Goal: Browse casually

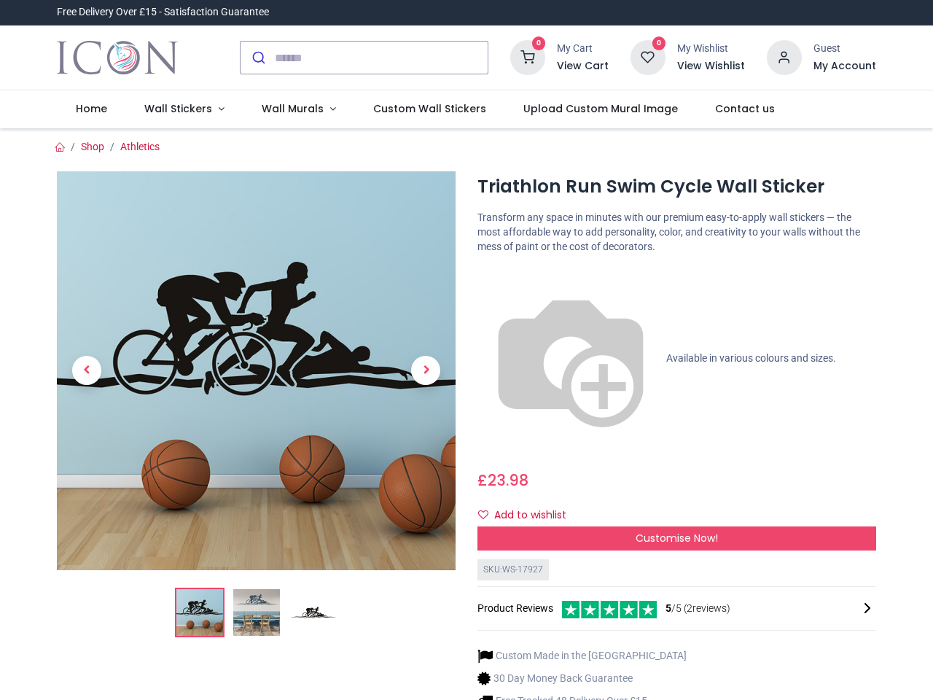
click at [467, 350] on div "Triathlon Run Swim Cycle Wall Sticker [URL][DOMAIN_NAME] [URL][DOMAIN_NAME] Tra…" at bounding box center [677, 484] width 421 height 627
click at [365, 58] on input "search" at bounding box center [381, 58] width 213 height 32
click at [382, 58] on input "search" at bounding box center [381, 58] width 213 height 32
click at [585, 66] on h6 "View Cart" at bounding box center [583, 66] width 52 height 15
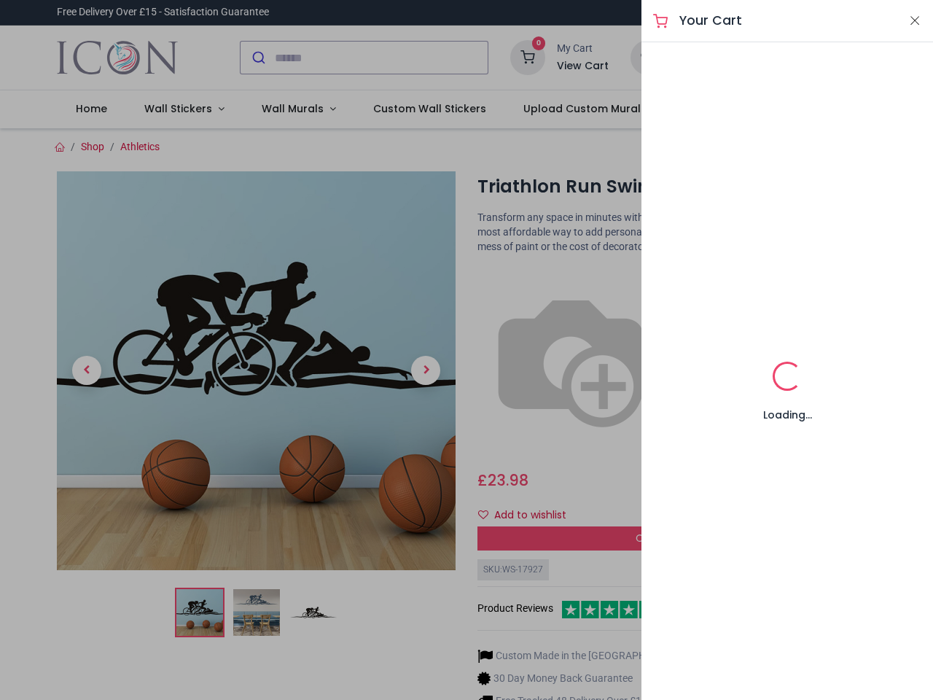
click at [785, 56] on div at bounding box center [466, 350] width 933 height 700
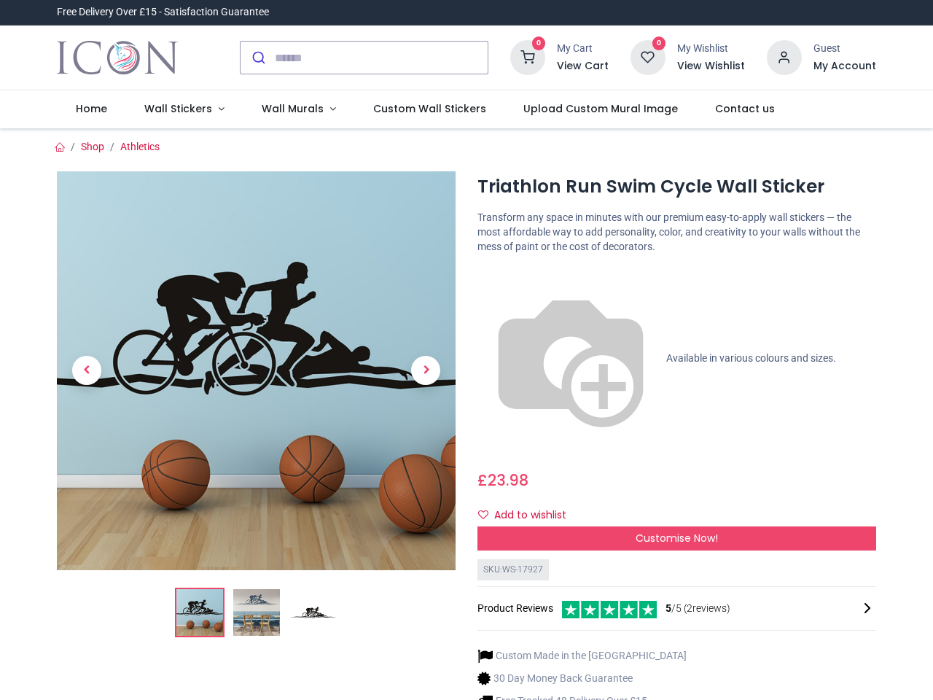
click at [844, 66] on h6 "My Account" at bounding box center [844, 66] width 63 height 15
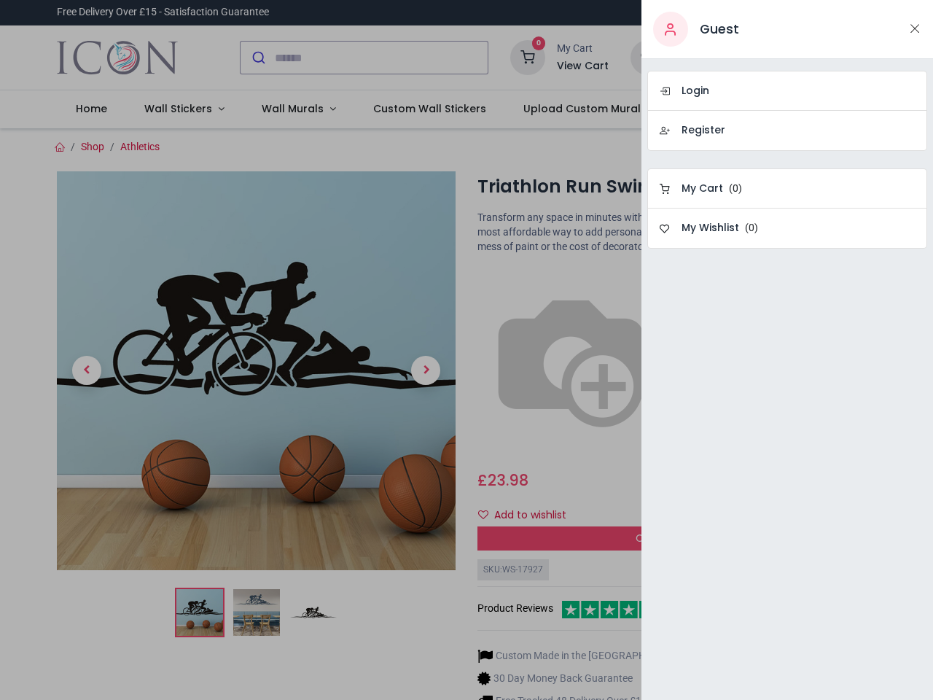
click at [181, 109] on div at bounding box center [466, 350] width 933 height 700
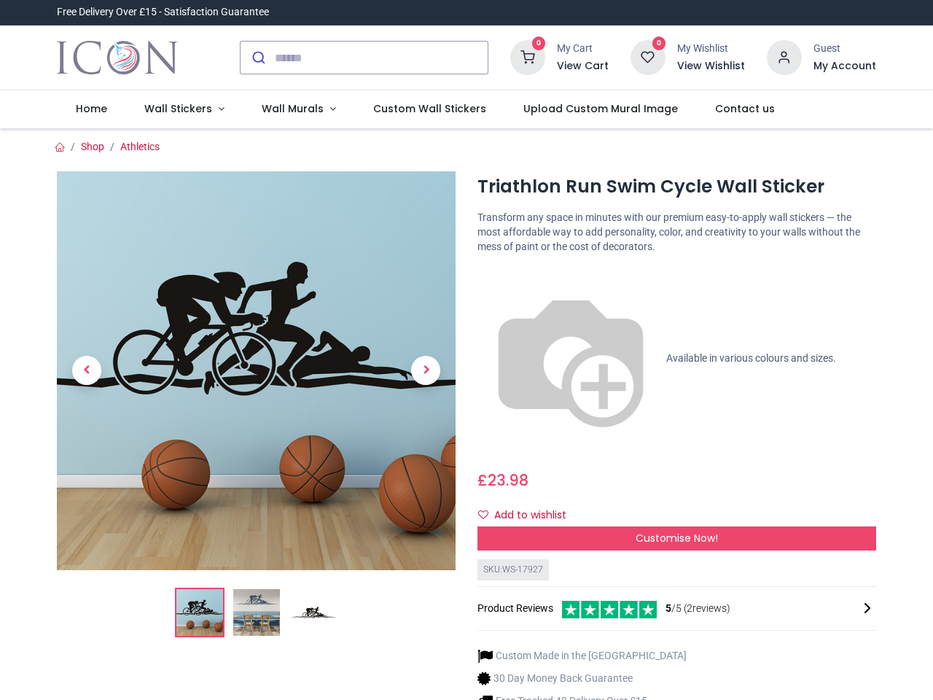
click at [292, 109] on span "Wall Murals" at bounding box center [293, 108] width 62 height 15
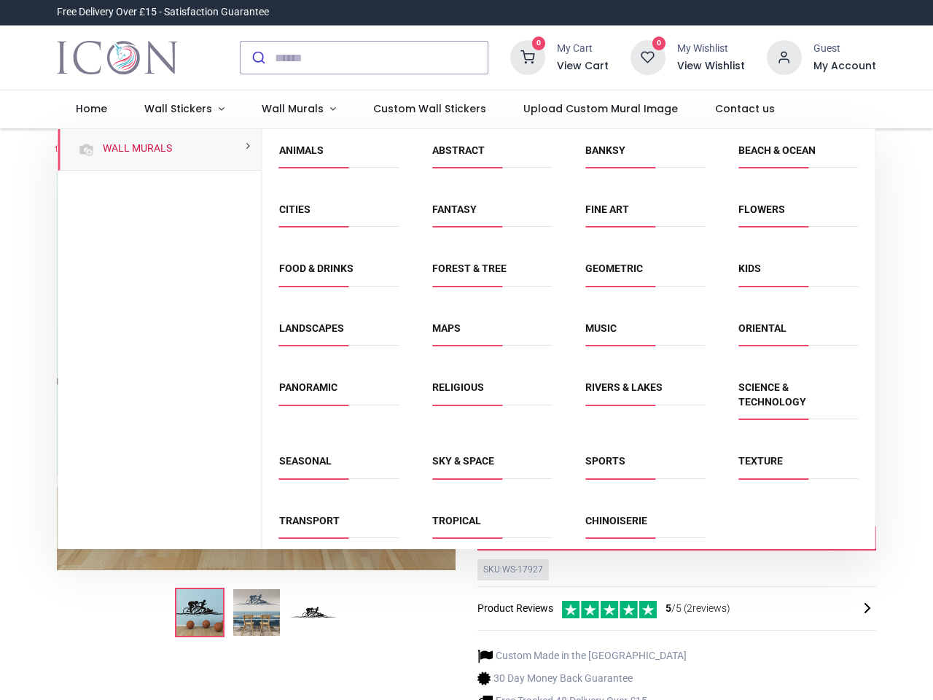
click at [465, 414] on div "Religious" at bounding box center [491, 403] width 153 height 74
